Goal: Task Accomplishment & Management: Complete application form

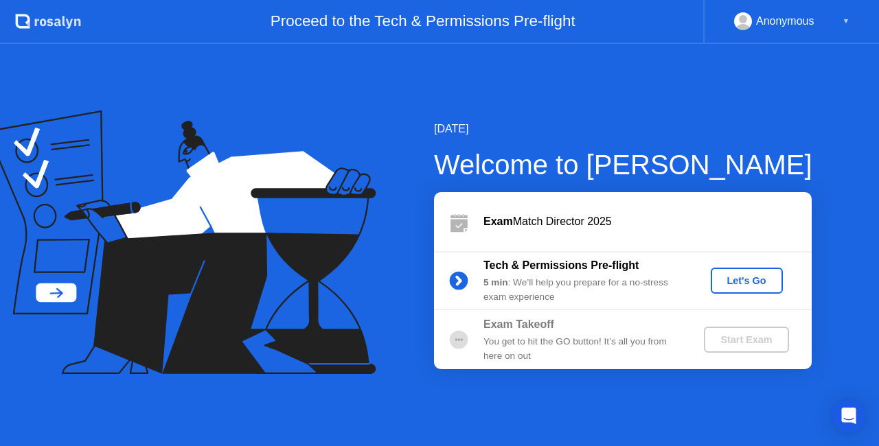
click at [732, 279] on div "Let's Go" at bounding box center [746, 280] width 61 height 11
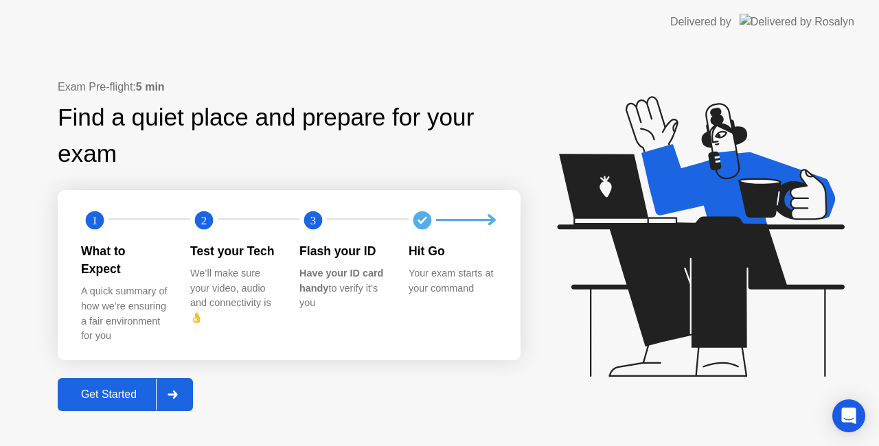
click at [101, 389] on div "Get Started" at bounding box center [109, 395] width 94 height 12
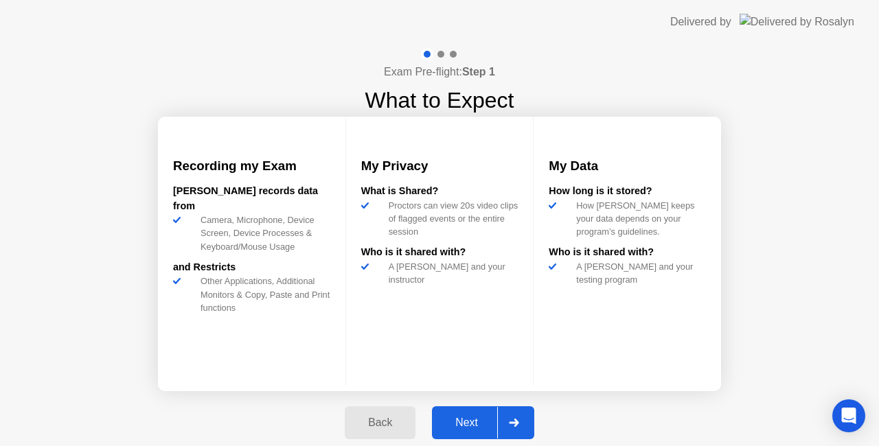
click at [475, 417] on div "Next" at bounding box center [466, 423] width 61 height 12
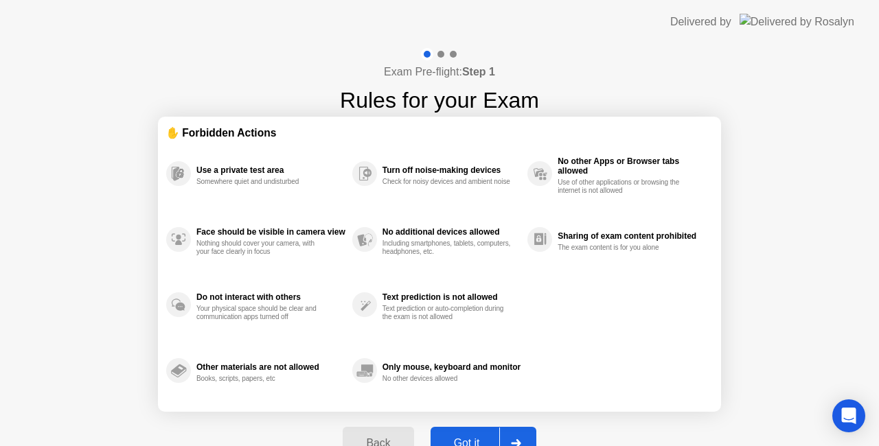
click at [470, 438] on div "Got it" at bounding box center [467, 443] width 65 height 12
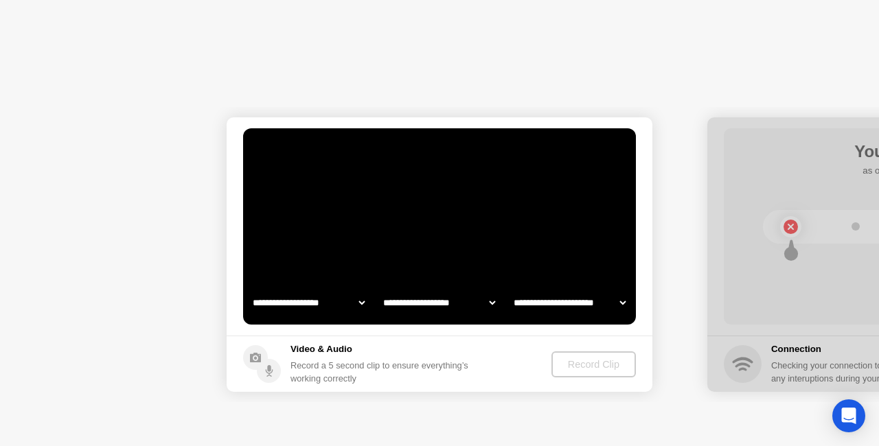
select select "**********"
select select "*******"
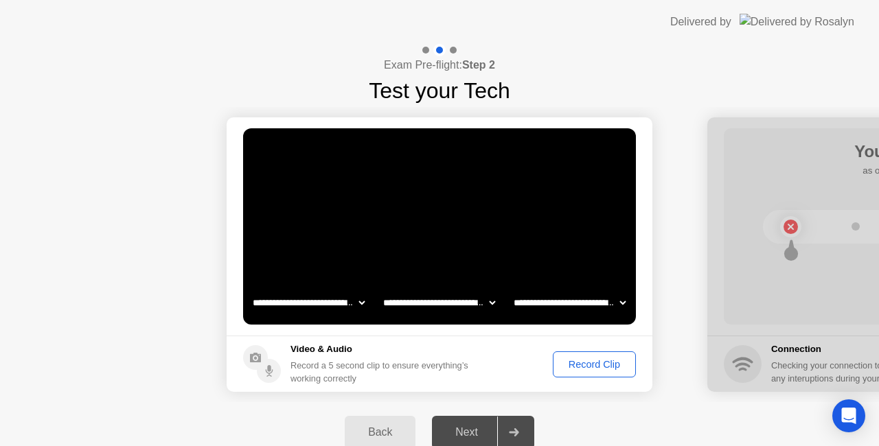
click at [584, 363] on div "Record Clip" at bounding box center [593, 364] width 73 height 11
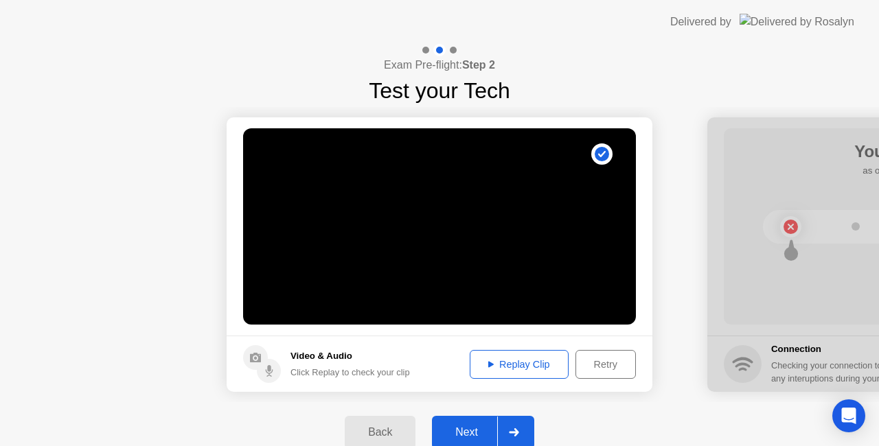
click at [474, 426] on div "Next" at bounding box center [466, 432] width 61 height 12
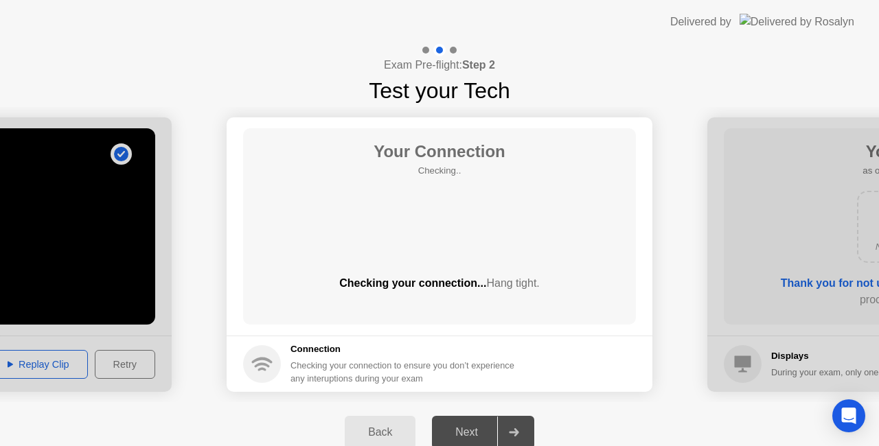
click at [266, 358] on icon at bounding box center [262, 360] width 21 height 6
click at [259, 367] on circle at bounding box center [262, 364] width 38 height 38
click at [325, 346] on h5 "Connection" at bounding box center [406, 350] width 232 height 14
click at [336, 365] on div "Checking your connection to ensure you don’t experience any interuptions during…" at bounding box center [406, 372] width 232 height 26
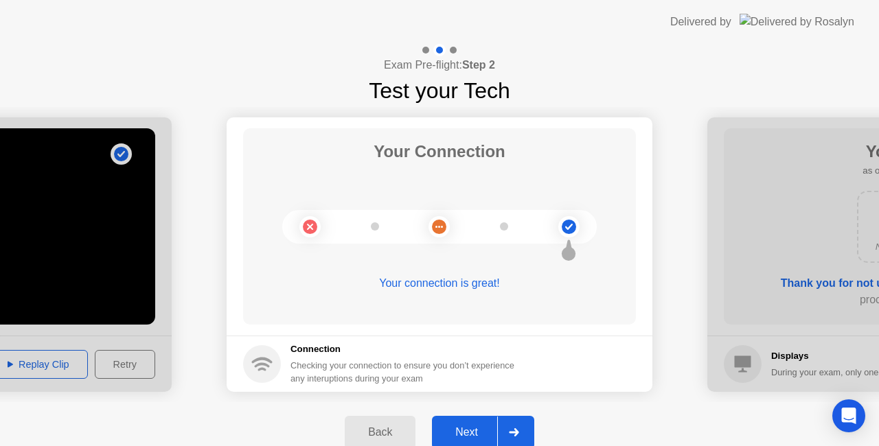
click at [465, 426] on div "Next" at bounding box center [466, 432] width 61 height 12
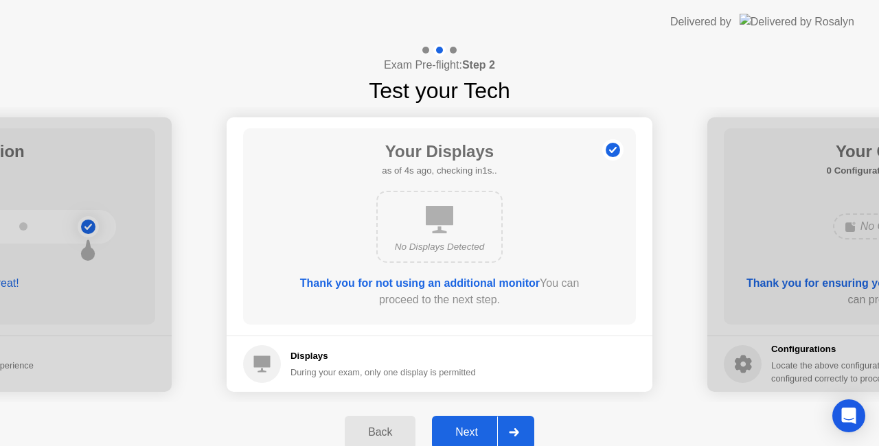
click at [465, 426] on div "Next" at bounding box center [466, 432] width 61 height 12
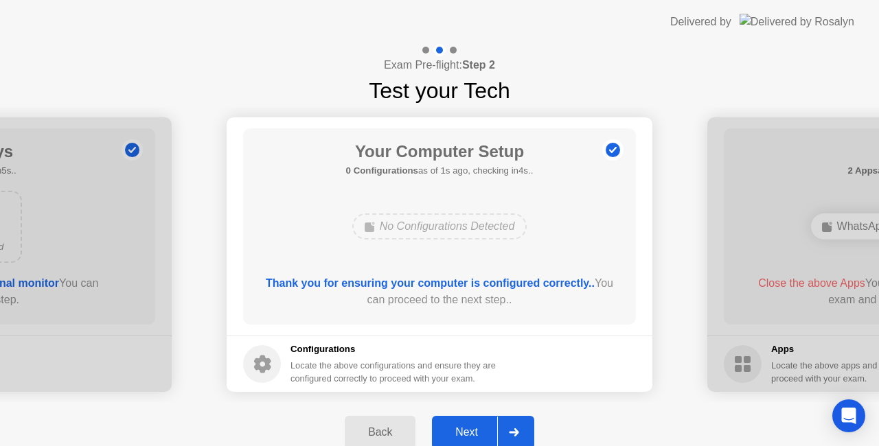
click at [465, 426] on div "Next" at bounding box center [466, 432] width 61 height 12
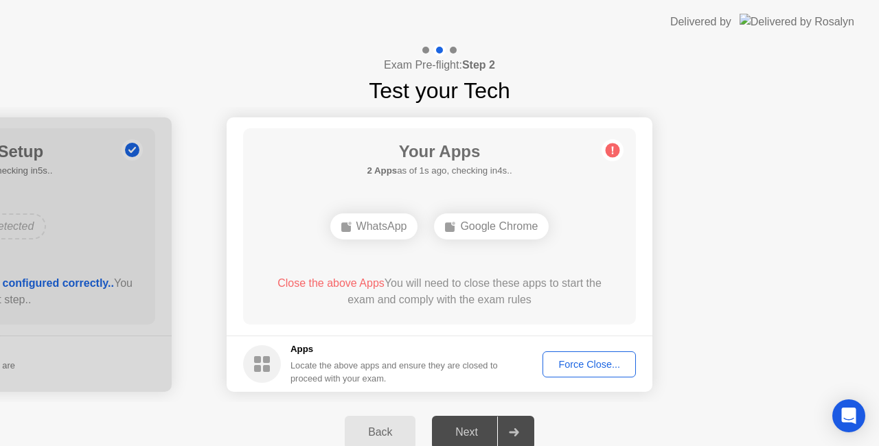
click at [579, 366] on div "Force Close..." at bounding box center [589, 364] width 84 height 11
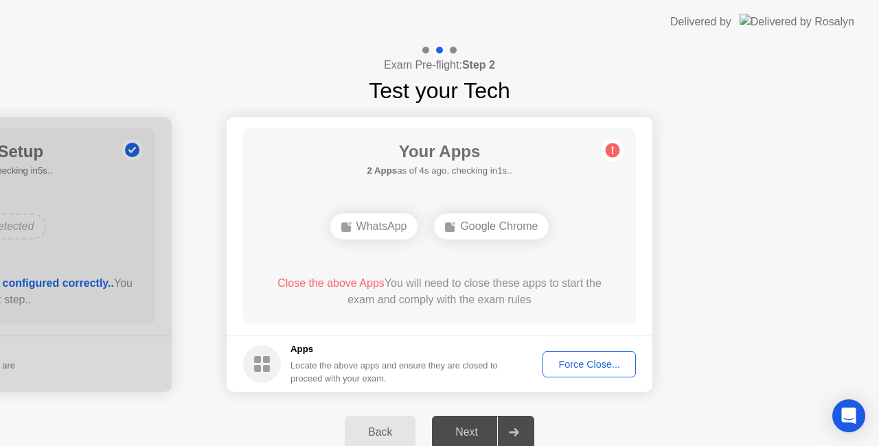
click at [576, 362] on div "Force Close..." at bounding box center [589, 364] width 84 height 11
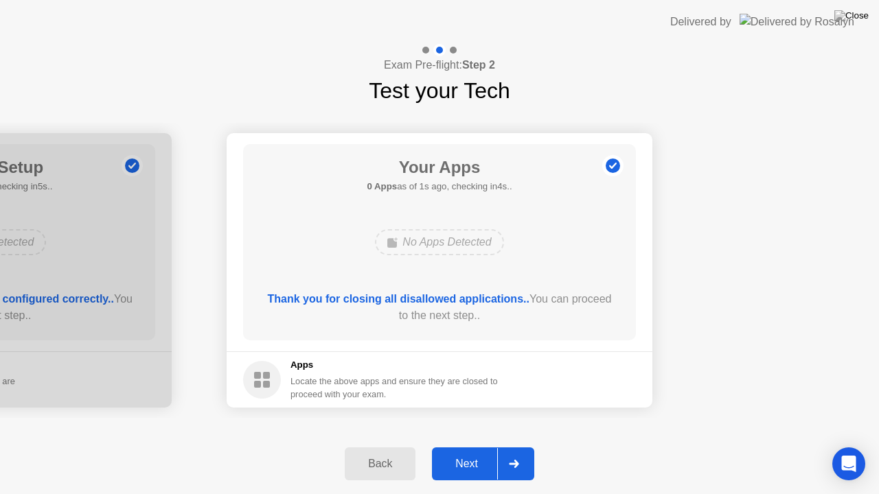
click at [472, 446] on div "Next" at bounding box center [466, 464] width 61 height 12
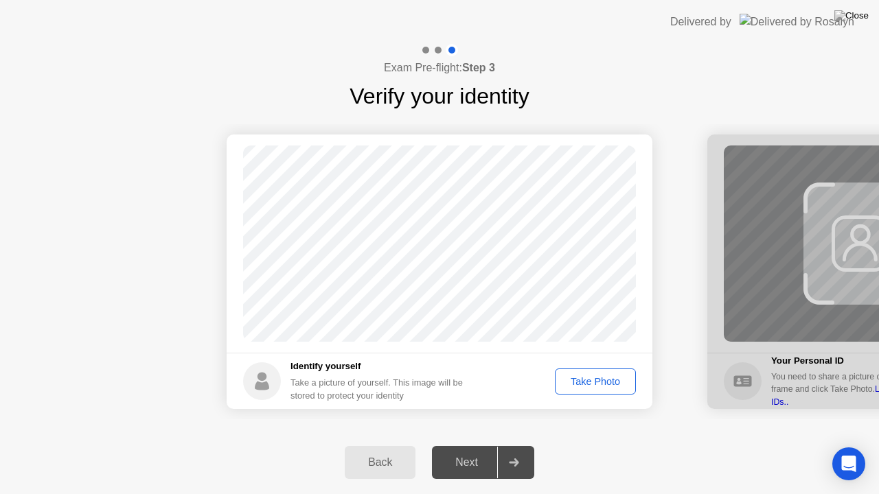
click at [604, 382] on div "Take Photo" at bounding box center [595, 381] width 71 height 11
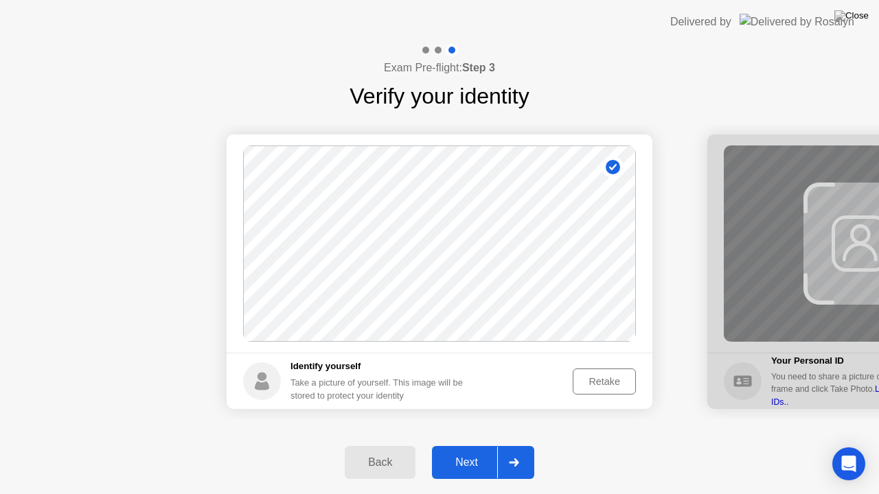
click at [464, 446] on div "Next" at bounding box center [466, 463] width 61 height 12
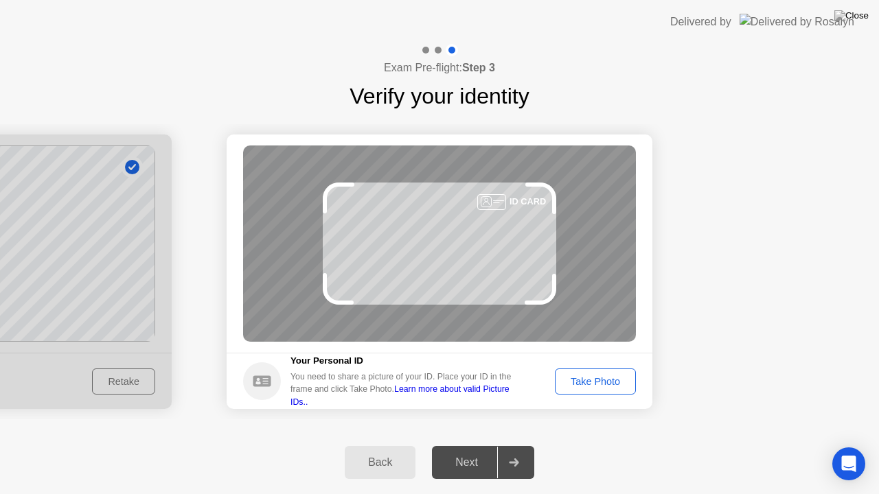
click at [573, 384] on div "Take Photo" at bounding box center [595, 381] width 71 height 11
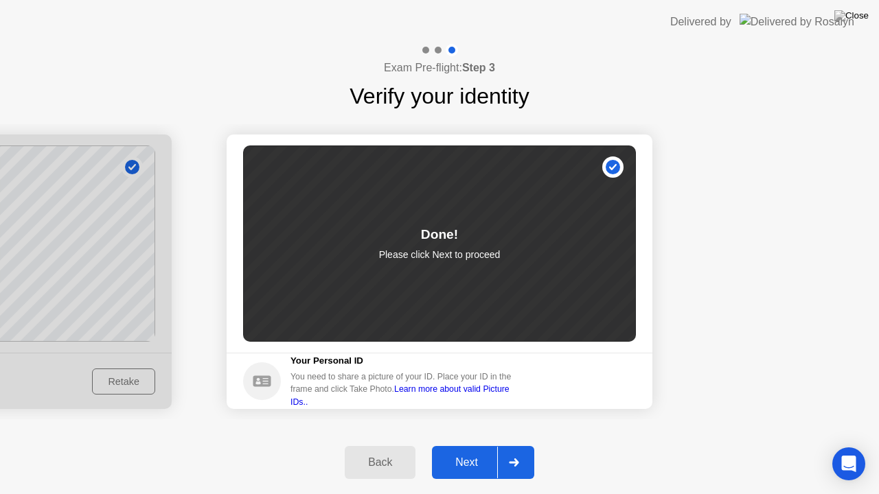
click at [475, 446] on div "Next" at bounding box center [466, 463] width 61 height 12
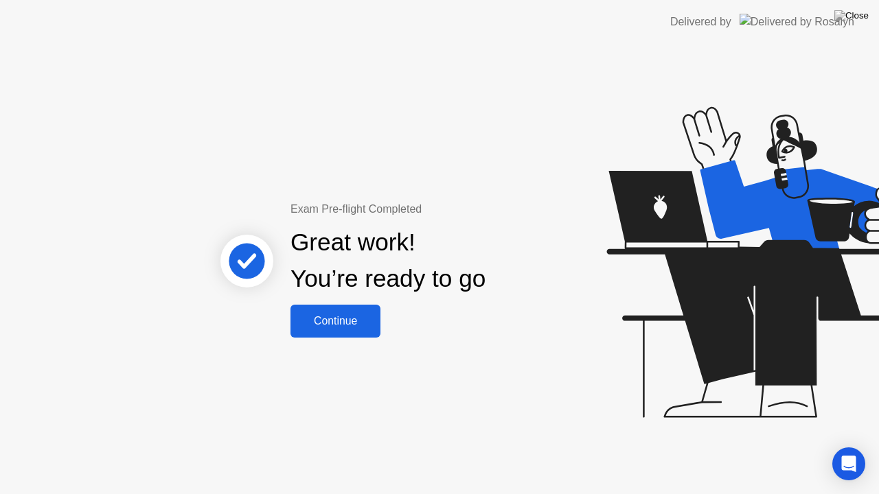
click at [345, 310] on button "Continue" at bounding box center [335, 321] width 90 height 33
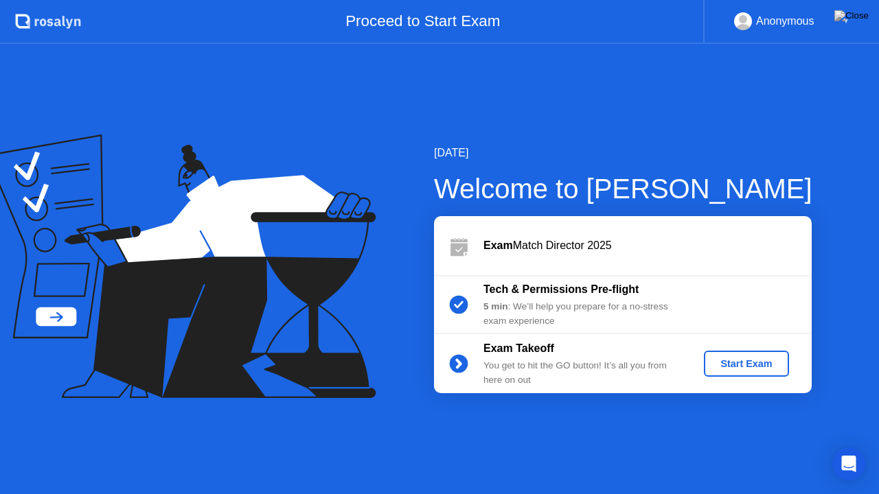
click at [741, 364] on div "Start Exam" at bounding box center [745, 363] width 73 height 11
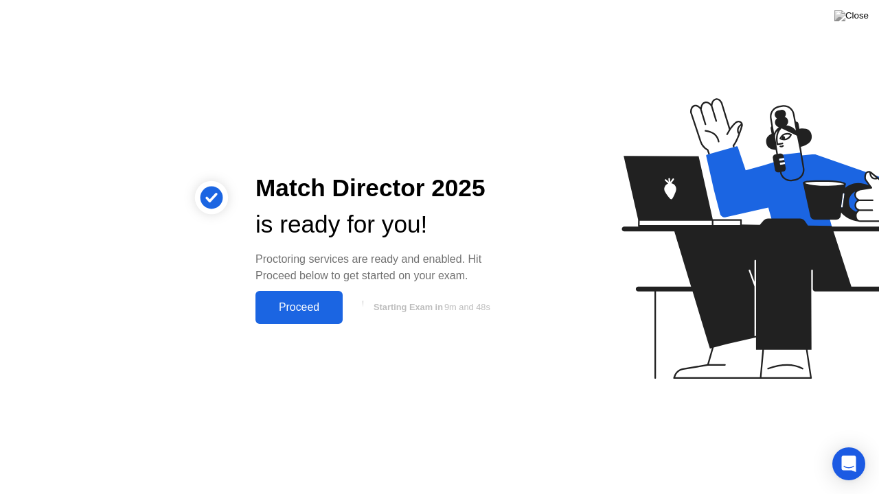
click at [392, 302] on button "Starting Exam in 9m and 48s" at bounding box center [429, 308] width 161 height 26
click at [310, 301] on div "Proceed" at bounding box center [298, 307] width 79 height 12
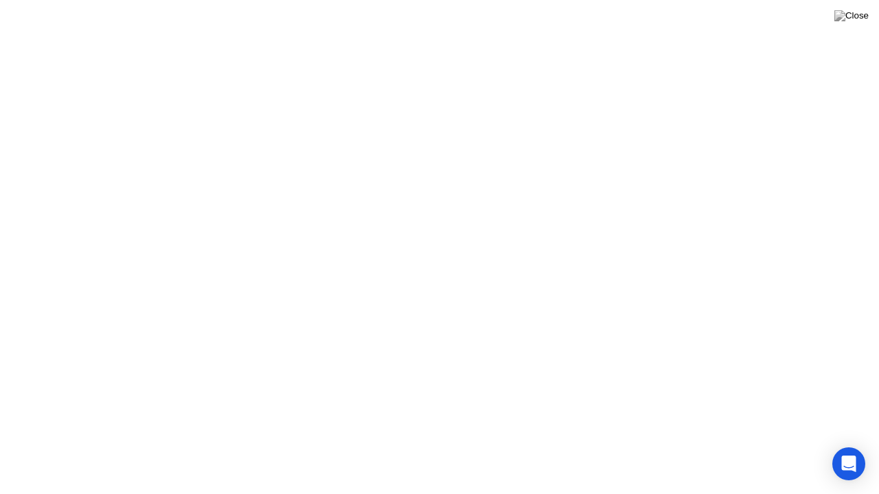
click div "Got it!"
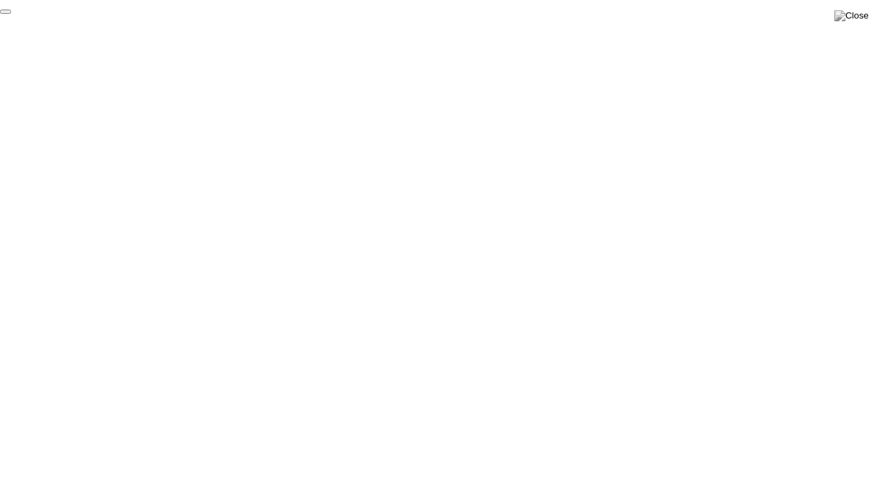
click div "End Proctoring Session"
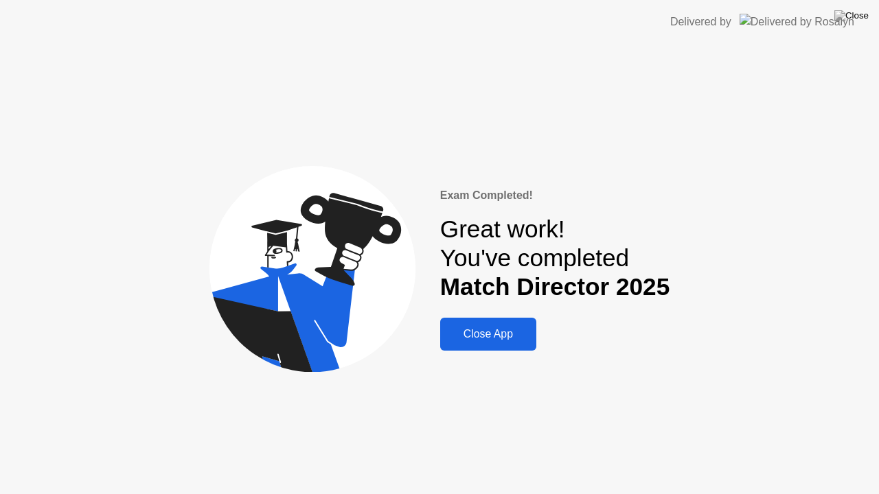
click at [490, 333] on div "Close App" at bounding box center [488, 334] width 88 height 12
